Goal: Task Accomplishment & Management: Use online tool/utility

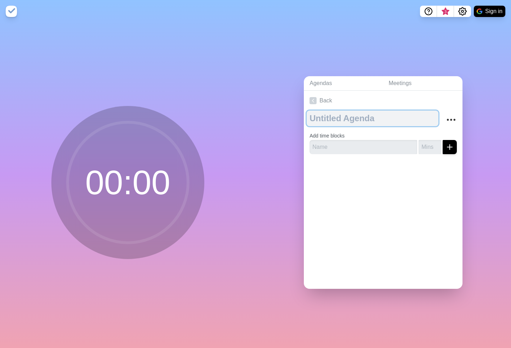
click at [328, 122] on textarea at bounding box center [373, 118] width 132 height 16
type textarea "M"
type textarea "Timer"
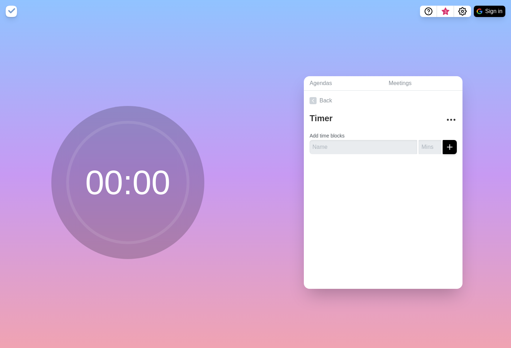
click at [353, 189] on div "Back Timer Add time blocks" at bounding box center [383, 190] width 159 height 198
click at [344, 149] on input "text" at bounding box center [363, 147] width 108 height 14
type input "Test"
click at [429, 148] on input "number" at bounding box center [429, 147] width 23 height 14
type input "30"
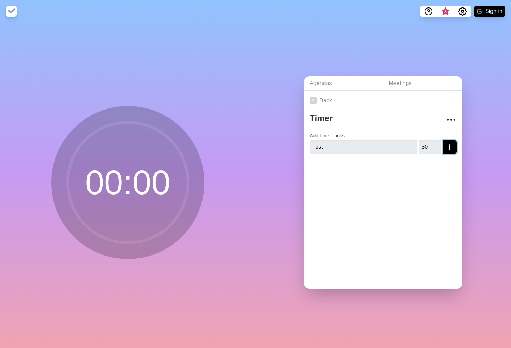
click at [448, 149] on icon "submit" at bounding box center [449, 147] width 8 height 8
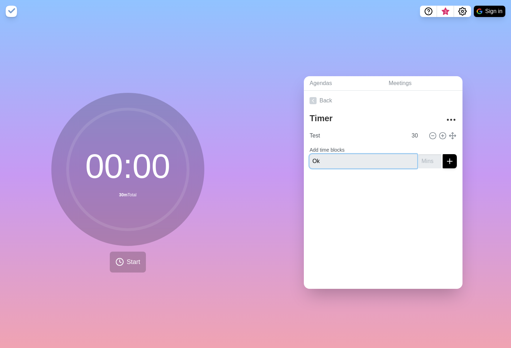
type input "Ok"
click at [450, 159] on line "submit" at bounding box center [450, 161] width 0 height 5
type input "30"
click at [452, 163] on icon "submit" at bounding box center [449, 161] width 8 height 8
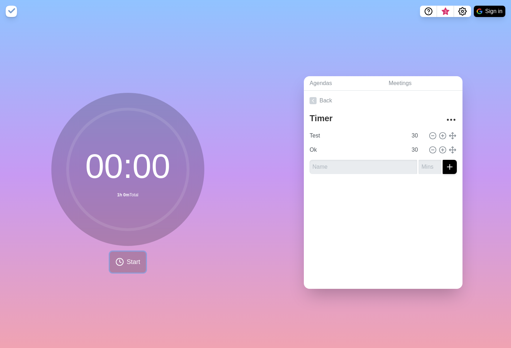
click at [136, 262] on span "Start" at bounding box center [133, 262] width 13 height 10
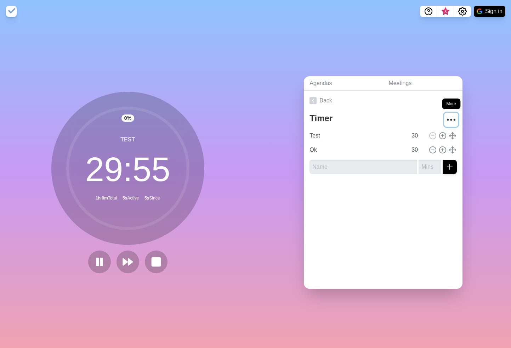
click at [449, 118] on icon "More" at bounding box center [450, 119] width 11 height 11
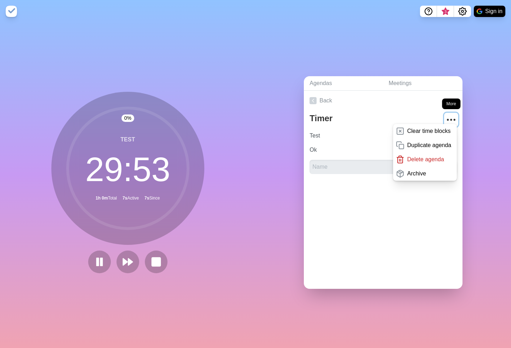
click at [449, 118] on icon "More" at bounding box center [450, 119] width 11 height 11
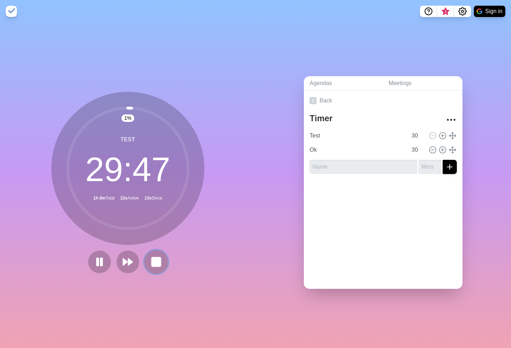
click at [154, 264] on rect at bounding box center [156, 261] width 9 height 9
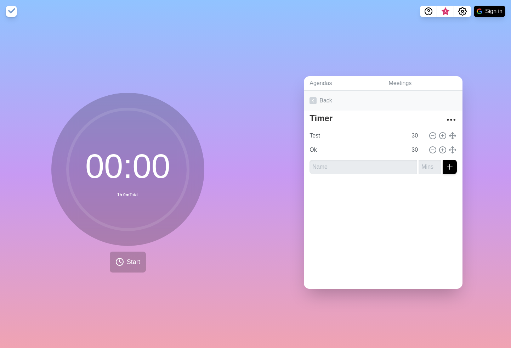
click at [325, 100] on link "Back" at bounding box center [383, 101] width 159 height 20
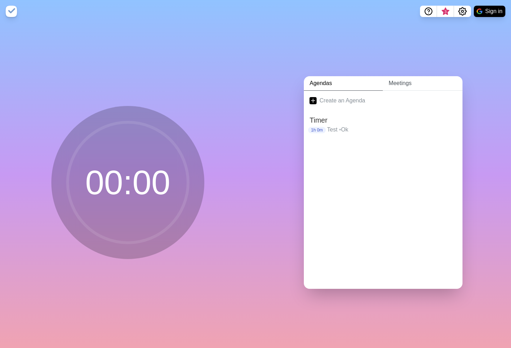
click at [415, 88] on link "Meetings" at bounding box center [423, 83] width 80 height 15
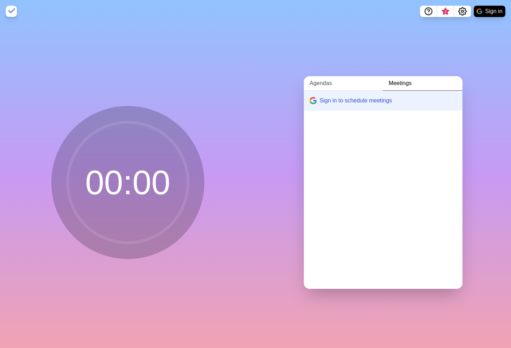
click at [332, 89] on link "Agendas" at bounding box center [343, 83] width 79 height 15
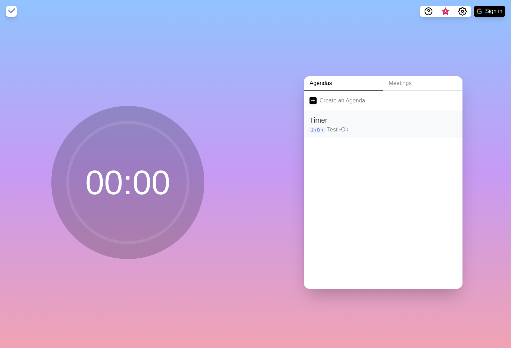
click at [333, 123] on h2 "Timer" at bounding box center [382, 120] width 147 height 11
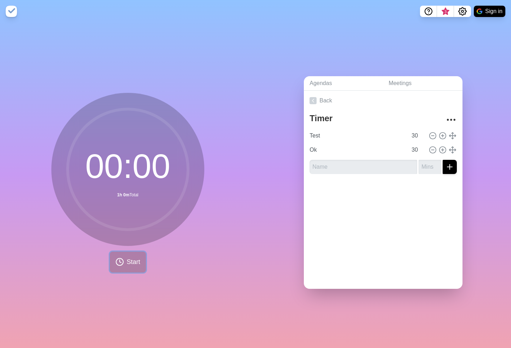
click at [137, 263] on span "Start" at bounding box center [133, 262] width 13 height 10
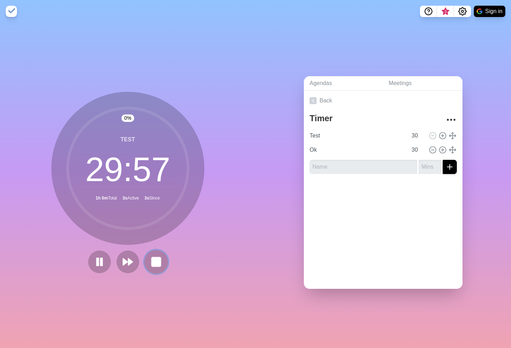
click at [154, 262] on rect at bounding box center [156, 261] width 9 height 9
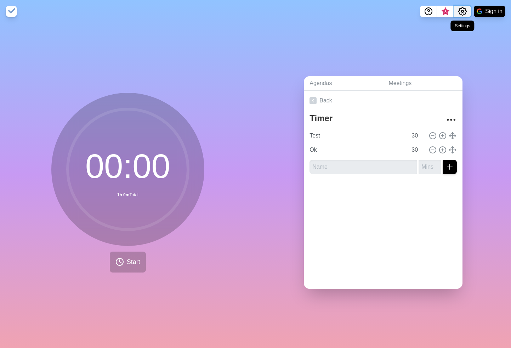
click at [468, 12] on button "Settings" at bounding box center [462, 11] width 17 height 11
click at [455, 29] on div "Preferences" at bounding box center [440, 27] width 61 height 14
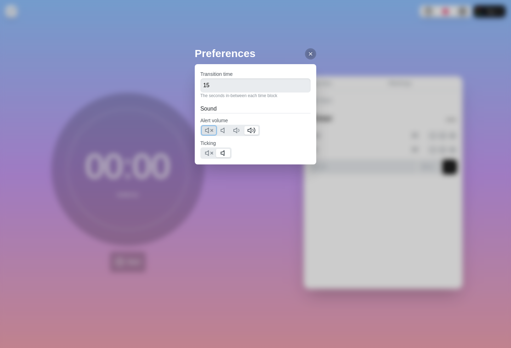
click at [207, 133] on button at bounding box center [209, 130] width 14 height 8
click at [209, 152] on polygon at bounding box center [206, 152] width 3 height 5
click at [271, 85] on input "15" at bounding box center [255, 85] width 110 height 14
type input "1"
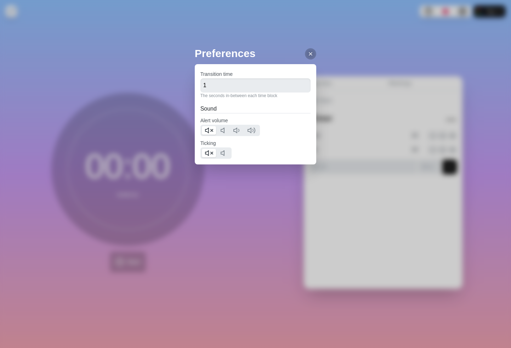
click at [357, 52] on div "Preferences Transition time 1 The seconds in-between each time block Sound Aler…" at bounding box center [255, 174] width 511 height 348
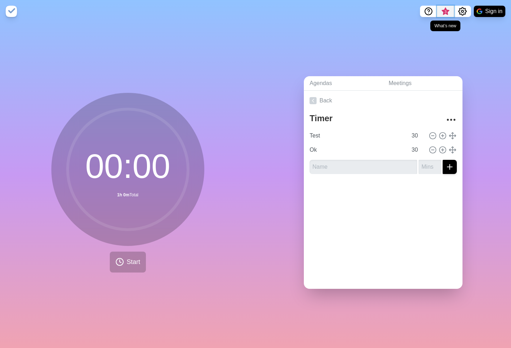
click at [445, 9] on span "3" at bounding box center [446, 12] width 6 height 6
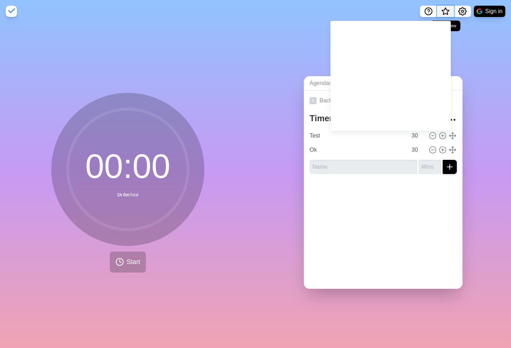
click at [445, 8] on span "What’s new" at bounding box center [445, 13] width 11 height 15
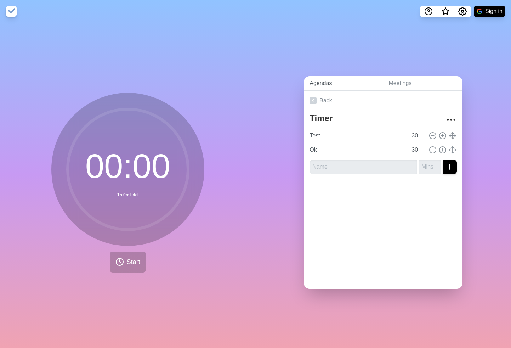
click at [327, 85] on link "Agendas" at bounding box center [343, 83] width 79 height 15
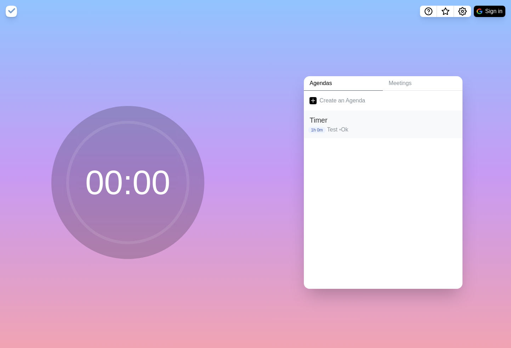
click at [355, 121] on h2 "Timer" at bounding box center [382, 120] width 147 height 11
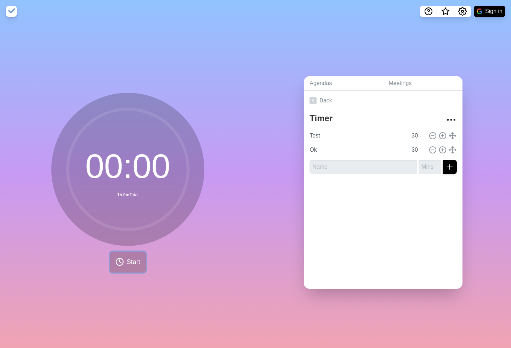
click at [132, 255] on button "Start" at bounding box center [128, 261] width 36 height 21
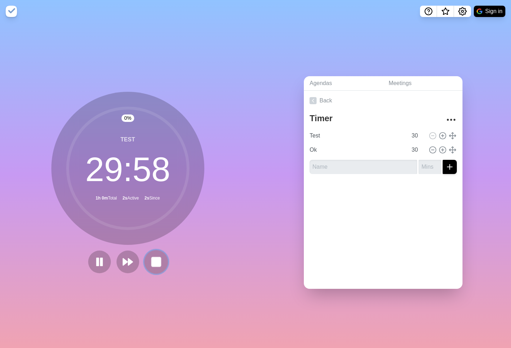
click at [161, 267] on icon at bounding box center [156, 262] width 12 height 12
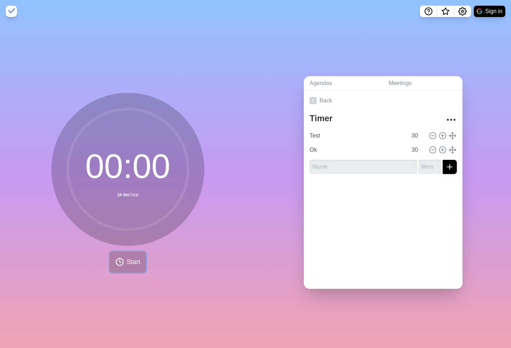
click at [132, 263] on span "Start" at bounding box center [133, 262] width 13 height 10
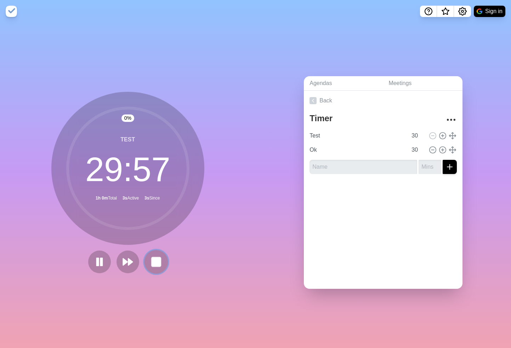
click at [152, 264] on rect at bounding box center [156, 261] width 9 height 9
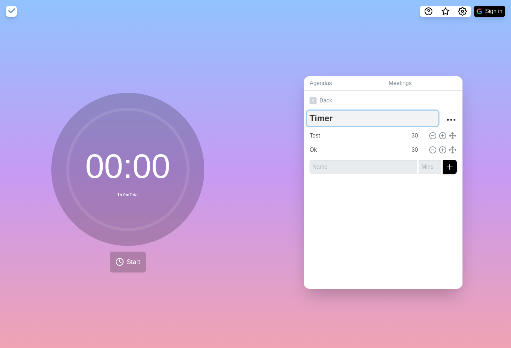
click at [323, 122] on textarea "Timer" at bounding box center [373, 118] width 132 height 16
type textarea "Agenda"
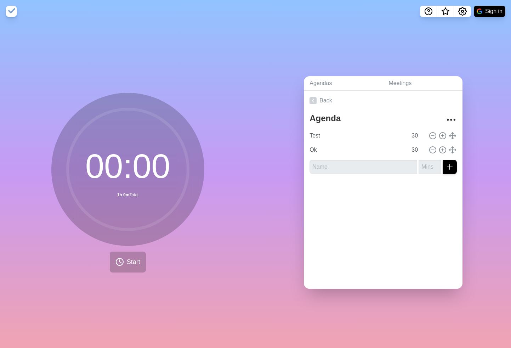
click at [282, 137] on div "Agendas Meetings Back Agenda Test 30 Ok 30" at bounding box center [384, 185] width 256 height 325
click at [325, 103] on link "Back" at bounding box center [383, 101] width 159 height 20
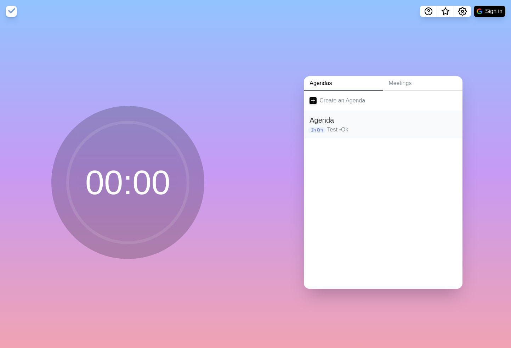
click at [374, 122] on h2 "Agenda" at bounding box center [382, 120] width 147 height 11
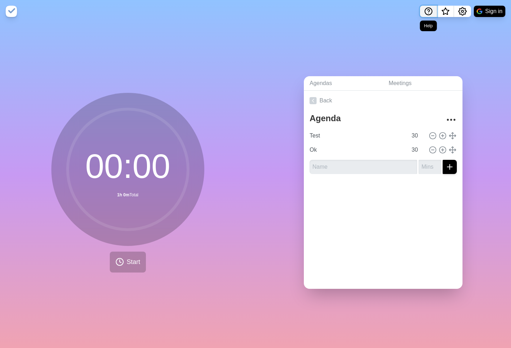
click at [430, 12] on icon "Help" at bounding box center [428, 11] width 8 height 8
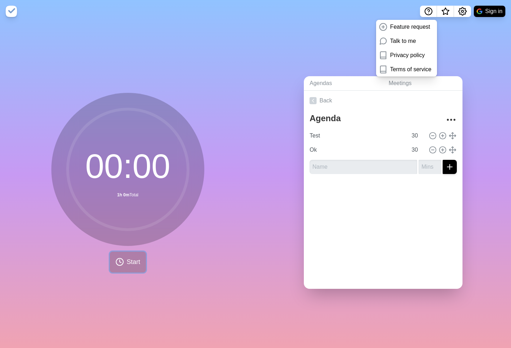
click at [134, 267] on button "Start" at bounding box center [128, 261] width 36 height 21
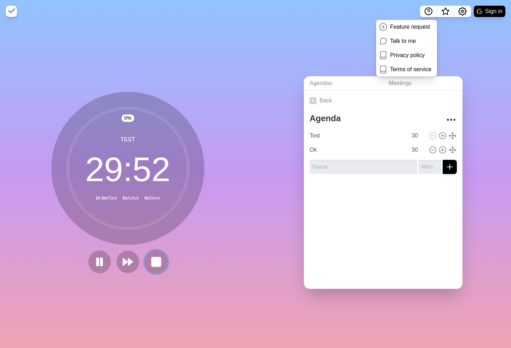
click at [151, 268] on button at bounding box center [156, 262] width 24 height 24
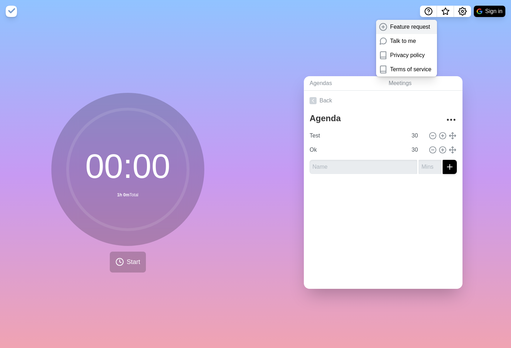
click at [398, 23] on p "Feature request" at bounding box center [410, 27] width 40 height 8
click at [400, 42] on p "Talk to me" at bounding box center [403, 41] width 26 height 8
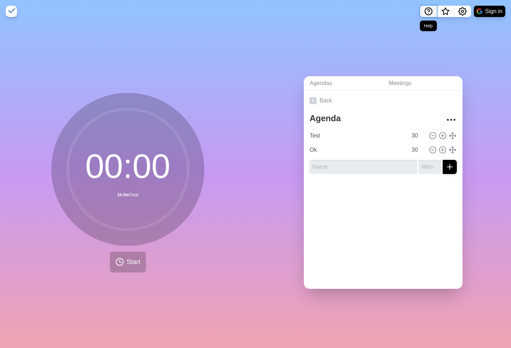
click at [428, 8] on icon "Help" at bounding box center [428, 11] width 8 height 8
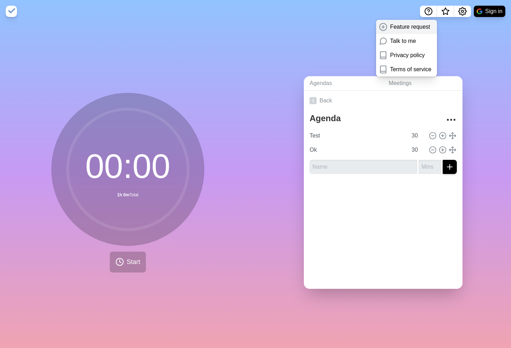
click at [405, 30] on p "Feature request" at bounding box center [410, 27] width 40 height 8
click at [408, 28] on p "Feature request" at bounding box center [410, 27] width 40 height 8
click at [337, 50] on div "Agendas Meetings Back Agenda Test 30 Ok 30" at bounding box center [384, 185] width 256 height 325
click at [406, 43] on p "Talk to me" at bounding box center [403, 41] width 26 height 8
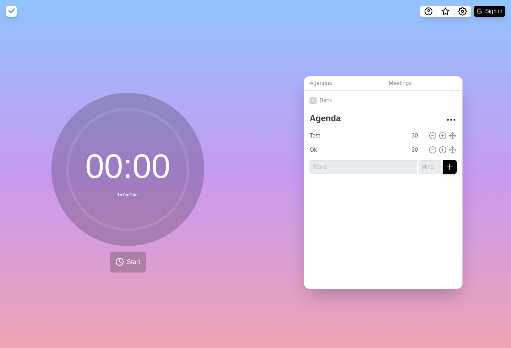
click at [10, 6] on img at bounding box center [11, 11] width 11 height 11
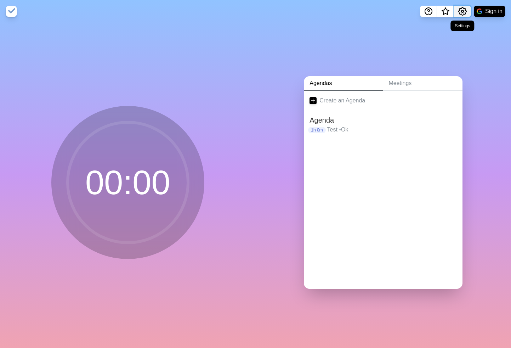
click at [464, 12] on icon "Settings" at bounding box center [462, 11] width 8 height 8
click at [461, 11] on icon "Settings" at bounding box center [462, 11] width 8 height 8
click at [447, 15] on span "What’s new" at bounding box center [445, 13] width 11 height 15
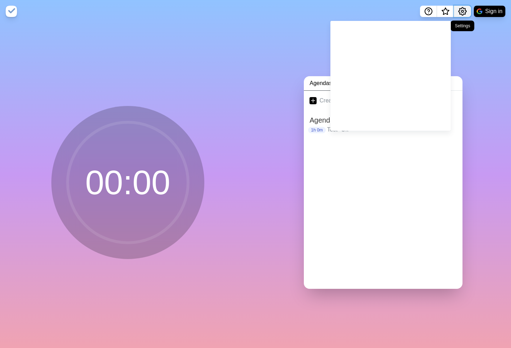
click at [462, 13] on icon "Settings" at bounding box center [462, 11] width 8 height 8
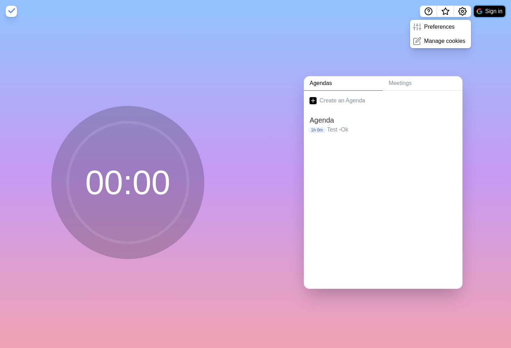
click at [480, 13] on img at bounding box center [480, 11] width 6 height 6
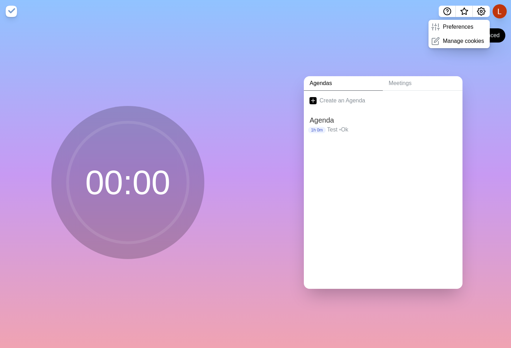
click at [470, 80] on div "Agendas Meetings Create an Agenda Agenda 1h 0m Test • Ok" at bounding box center [384, 185] width 256 height 325
click at [483, 13] on icon "Settings" at bounding box center [481, 11] width 8 height 8
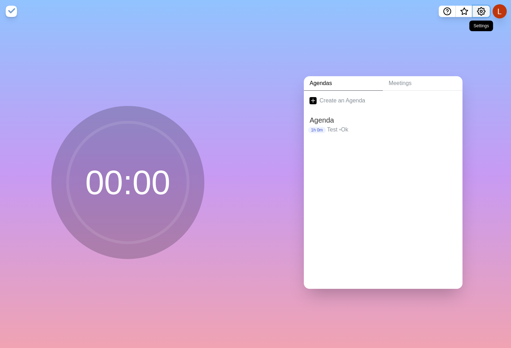
click at [485, 10] on icon "Settings" at bounding box center [481, 11] width 8 height 8
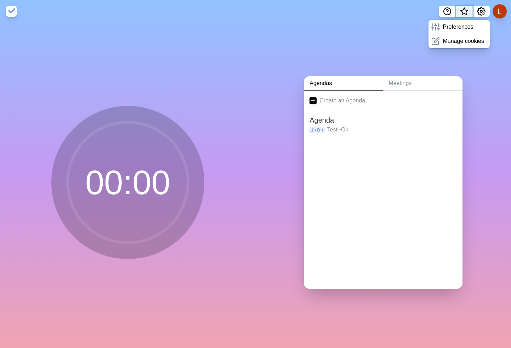
click at [462, 8] on span "What’s new" at bounding box center [463, 13] width 11 height 15
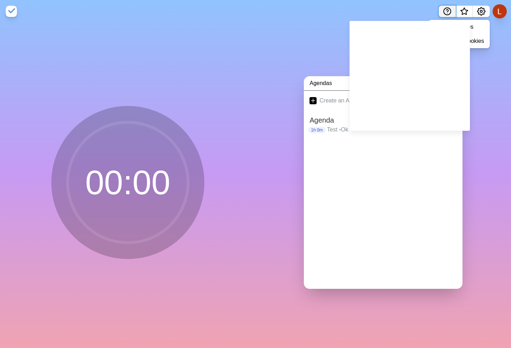
click at [448, 8] on icon "Help" at bounding box center [447, 11] width 8 height 8
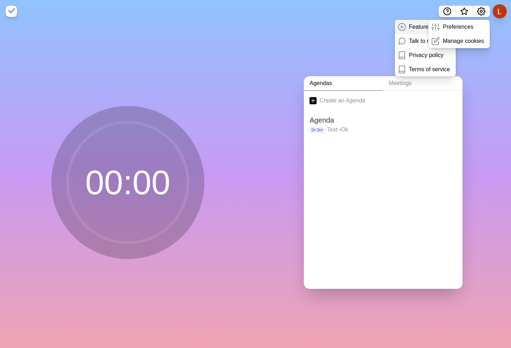
click at [415, 24] on p "Feature request" at bounding box center [429, 27] width 40 height 8
click at [420, 41] on p "Talk to me" at bounding box center [422, 41] width 26 height 8
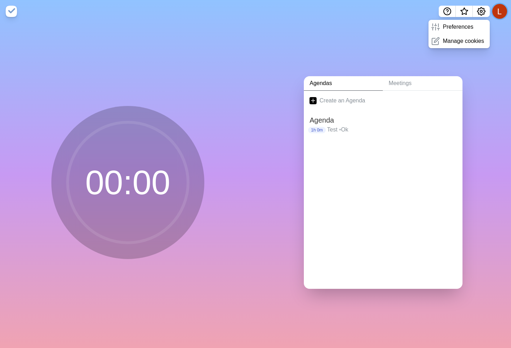
click at [497, 14] on button at bounding box center [499, 11] width 15 height 15
click at [490, 28] on p "Sign out" at bounding box center [489, 27] width 21 height 8
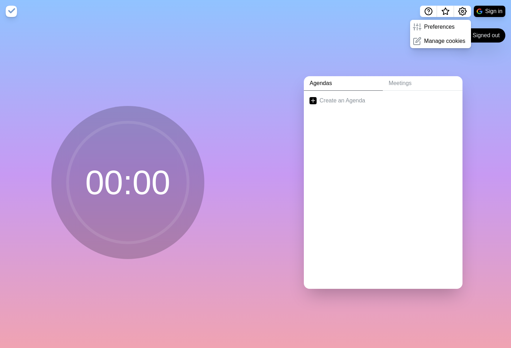
click at [350, 33] on div "Agendas Meetings Create an Agenda" at bounding box center [384, 185] width 256 height 325
click at [465, 15] on icon "Settings" at bounding box center [462, 11] width 8 height 8
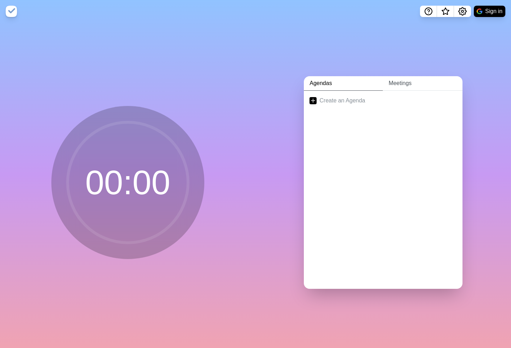
click at [397, 79] on link "Meetings" at bounding box center [423, 83] width 80 height 15
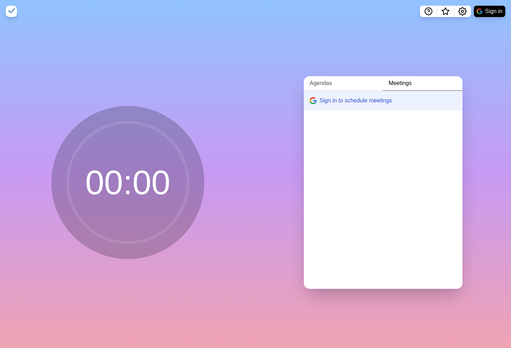
click at [347, 80] on link "Agendas" at bounding box center [343, 83] width 79 height 15
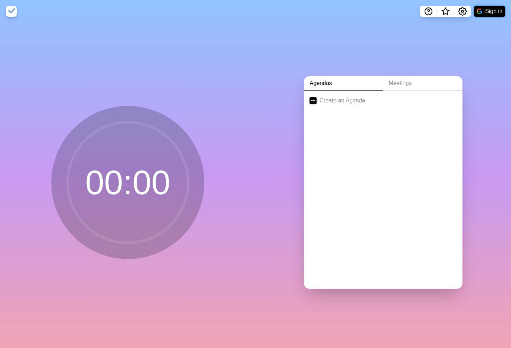
click at [489, 12] on button "Sign in" at bounding box center [490, 11] width 32 height 11
click at [482, 12] on icon "Settings" at bounding box center [481, 11] width 8 height 8
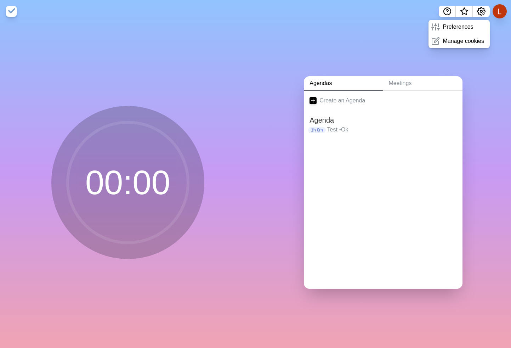
click at [258, 90] on div "Agendas Meetings Create an Agenda Agenda 1h 0m Test • Ok" at bounding box center [384, 185] width 256 height 325
click at [116, 111] on div "00 : 00" at bounding box center [127, 182] width 153 height 153
